Goal: Information Seeking & Learning: Learn about a topic

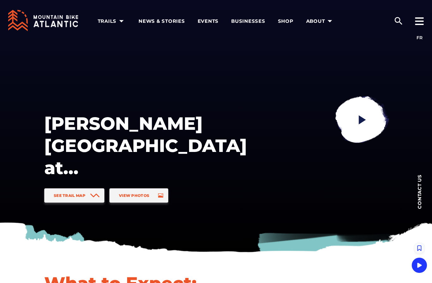
click at [60, 196] on span "See Trail Map" at bounding box center [70, 195] width 32 height 5
click at [364, 120] on icon "play" at bounding box center [362, 119] width 7 height 9
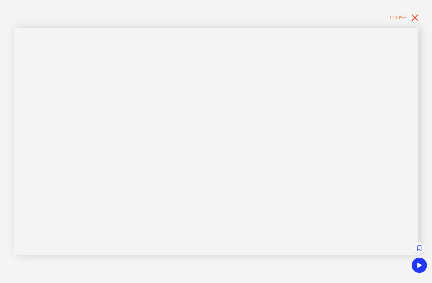
click at [406, 21] on button "Close" at bounding box center [405, 18] width 34 height 14
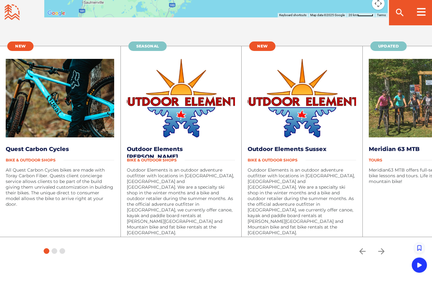
scroll to position [1296, 0]
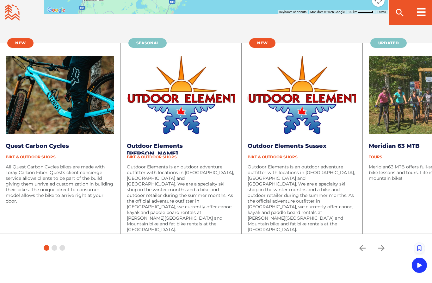
click at [42, 148] on link "Quest Carbon Cycles" at bounding box center [37, 145] width 63 height 7
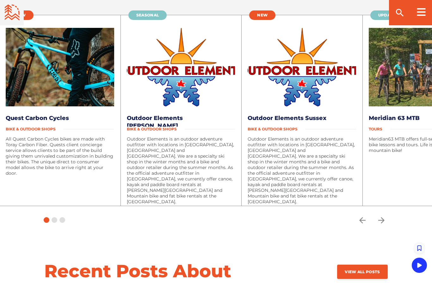
click at [32, 188] on div "All Quest Carbon Cycles bikes are made with Toray Carbon Fiber. Quests client c…" at bounding box center [60, 164] width 108 height 57
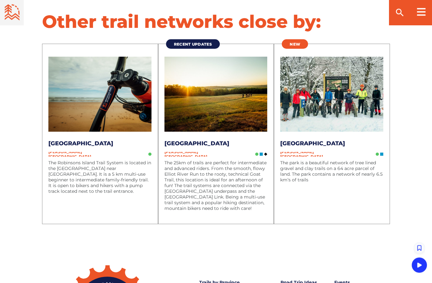
scroll to position [1871, 0]
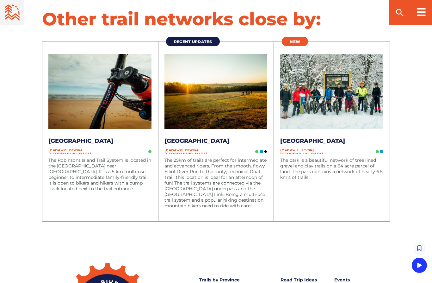
click at [77, 99] on img at bounding box center [99, 91] width 103 height 75
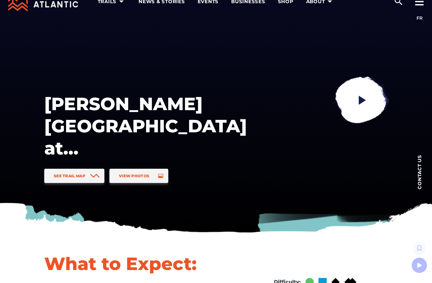
scroll to position [0, 0]
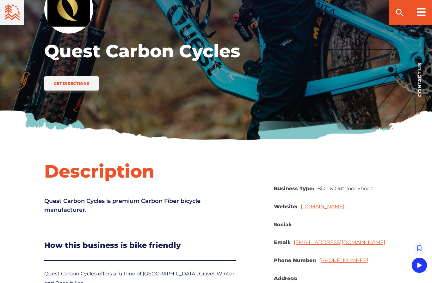
scroll to position [97, 0]
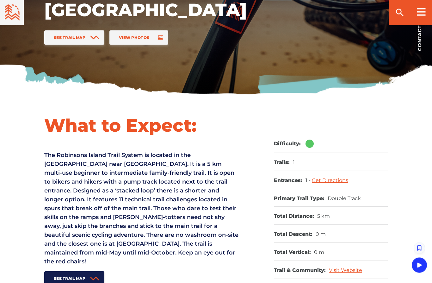
scroll to position [159, 0]
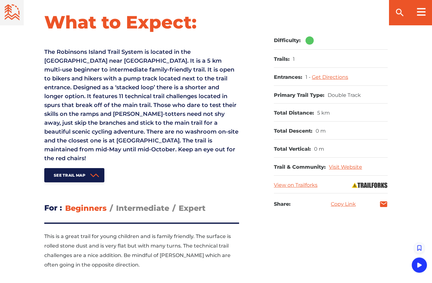
click at [65, 173] on span "See Trail Map" at bounding box center [70, 175] width 32 height 5
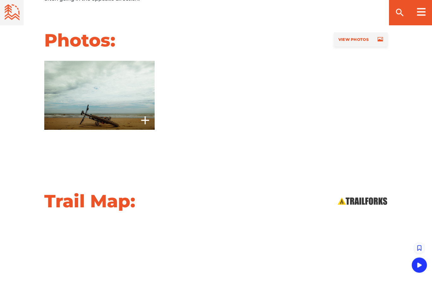
scroll to position [520, 0]
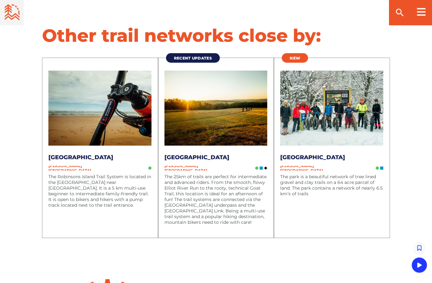
scroll to position [1855, 0]
click at [200, 96] on img at bounding box center [215, 108] width 103 height 75
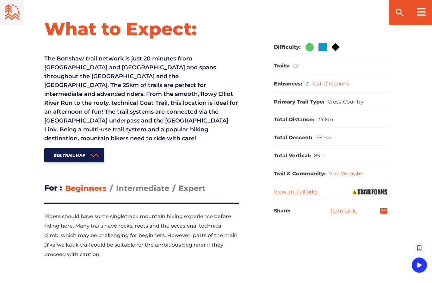
scroll to position [254, 0]
click at [66, 153] on span "See Trail Map" at bounding box center [70, 155] width 32 height 5
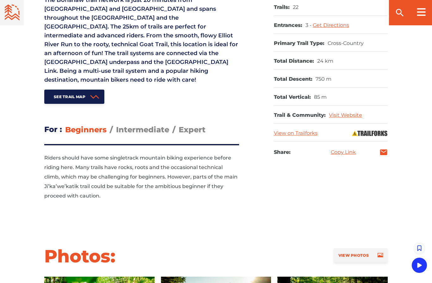
scroll to position [312, 0]
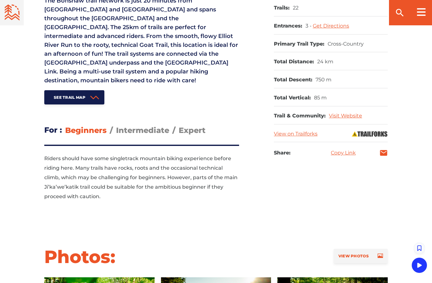
click at [138, 126] on span "Intermediate" at bounding box center [142, 130] width 53 height 9
click at [116, 125] on input "Intermediate" at bounding box center [116, 125] width 0 height 0
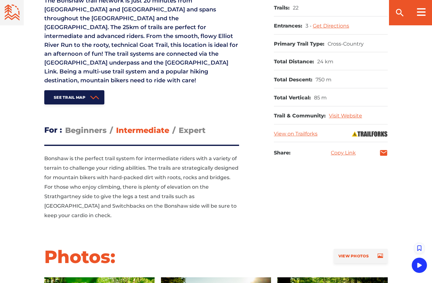
click at [188, 126] on span "Expert" at bounding box center [192, 130] width 27 height 9
click at [179, 125] on input "Expert" at bounding box center [179, 125] width 0 height 0
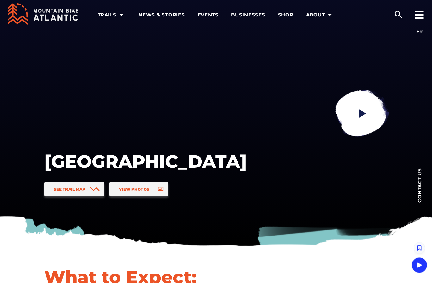
scroll to position [0, 0]
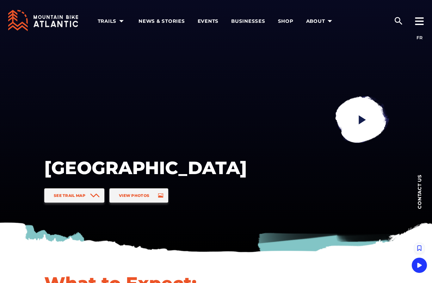
click at [137, 198] on link "View Photos" at bounding box center [138, 195] width 59 height 14
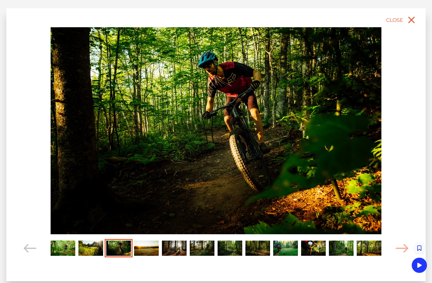
click at [400, 246] on icon "Carousel Navigation" at bounding box center [402, 248] width 13 height 9
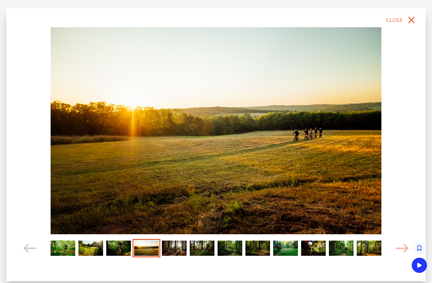
click at [404, 252] on icon "Carousel Navigation" at bounding box center [402, 248] width 13 height 9
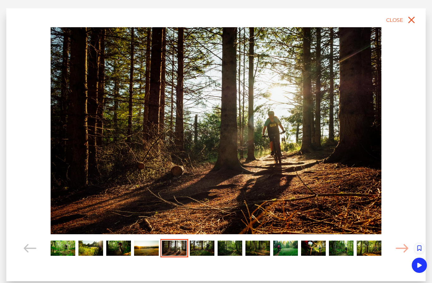
click at [405, 251] on icon "Carousel Navigation" at bounding box center [402, 248] width 13 height 9
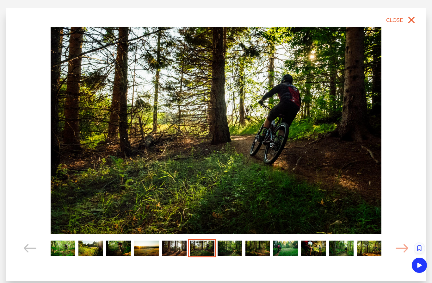
click at [406, 250] on icon "Carousel Navigation" at bounding box center [402, 248] width 13 height 9
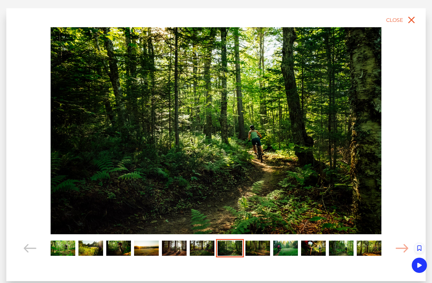
click at [406, 251] on icon "Carousel Navigation" at bounding box center [402, 248] width 13 height 9
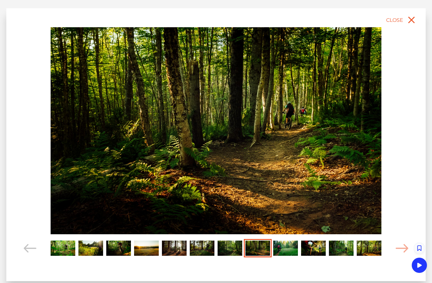
click at [403, 19] on button "Close" at bounding box center [402, 20] width 34 height 14
